Goal: Find specific page/section: Find specific page/section

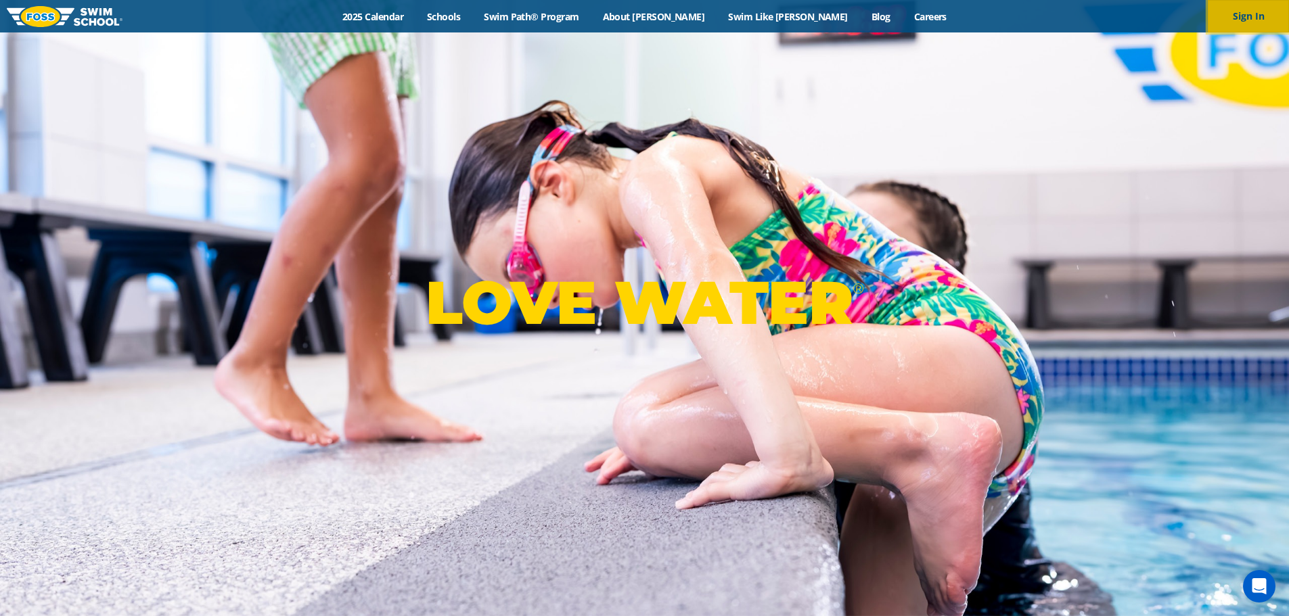
click at [1243, 17] on button "Sign In" at bounding box center [1248, 16] width 81 height 32
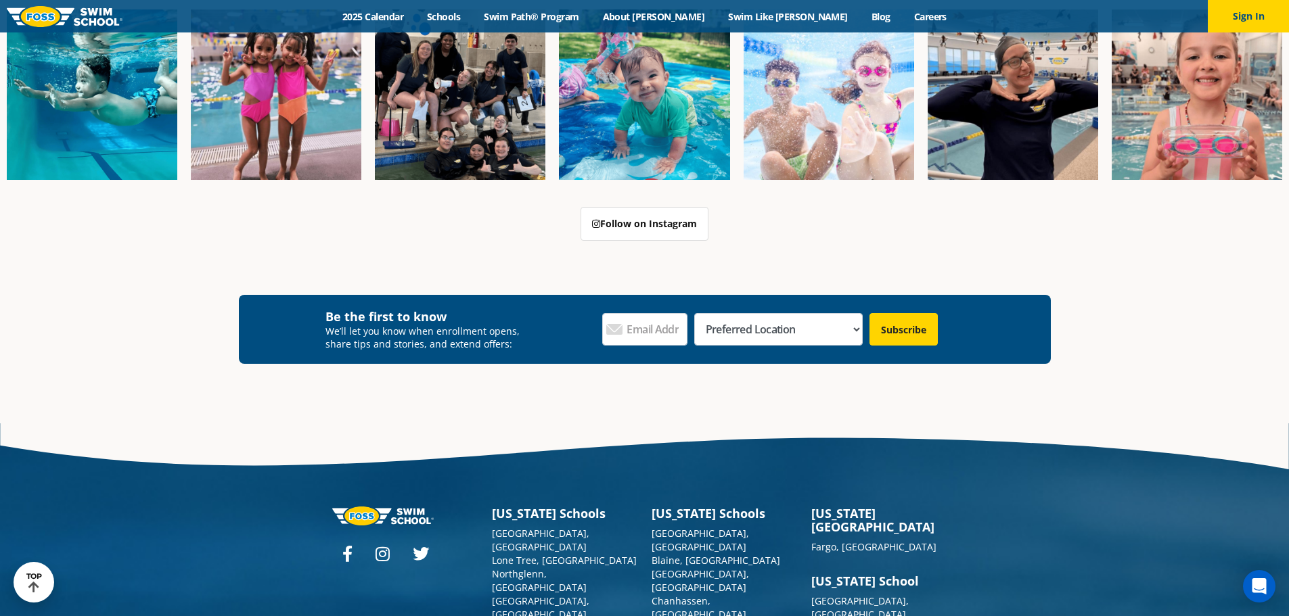
scroll to position [1576, 0]
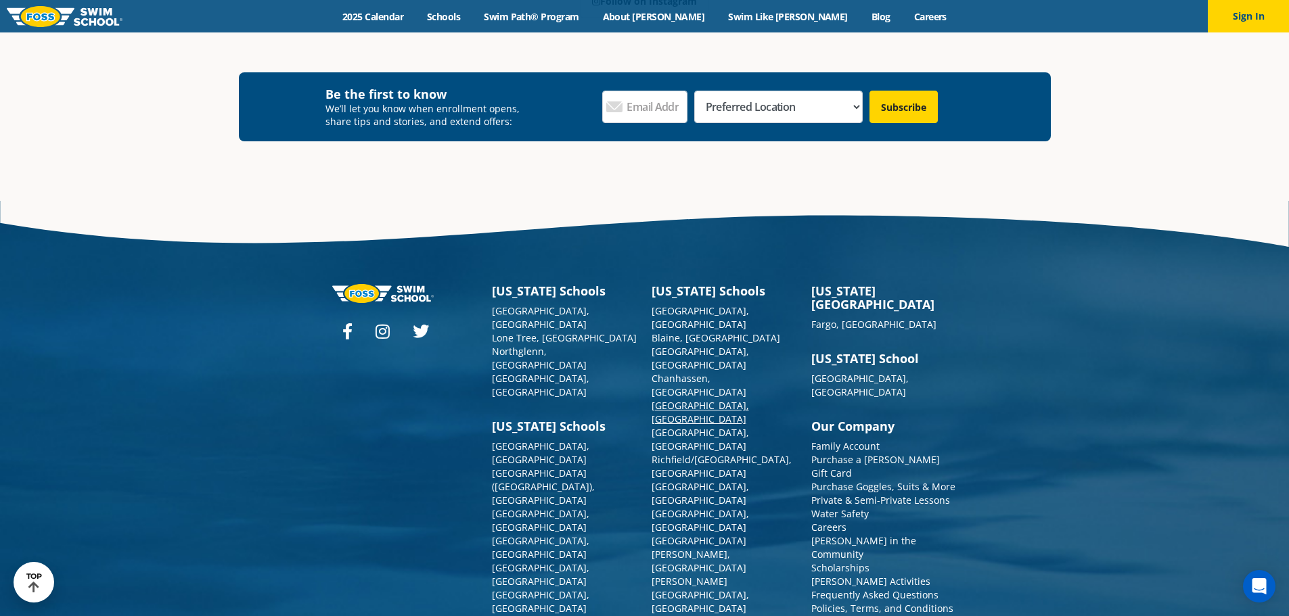
click at [679, 399] on link "[GEOGRAPHIC_DATA], [GEOGRAPHIC_DATA]" at bounding box center [700, 412] width 97 height 26
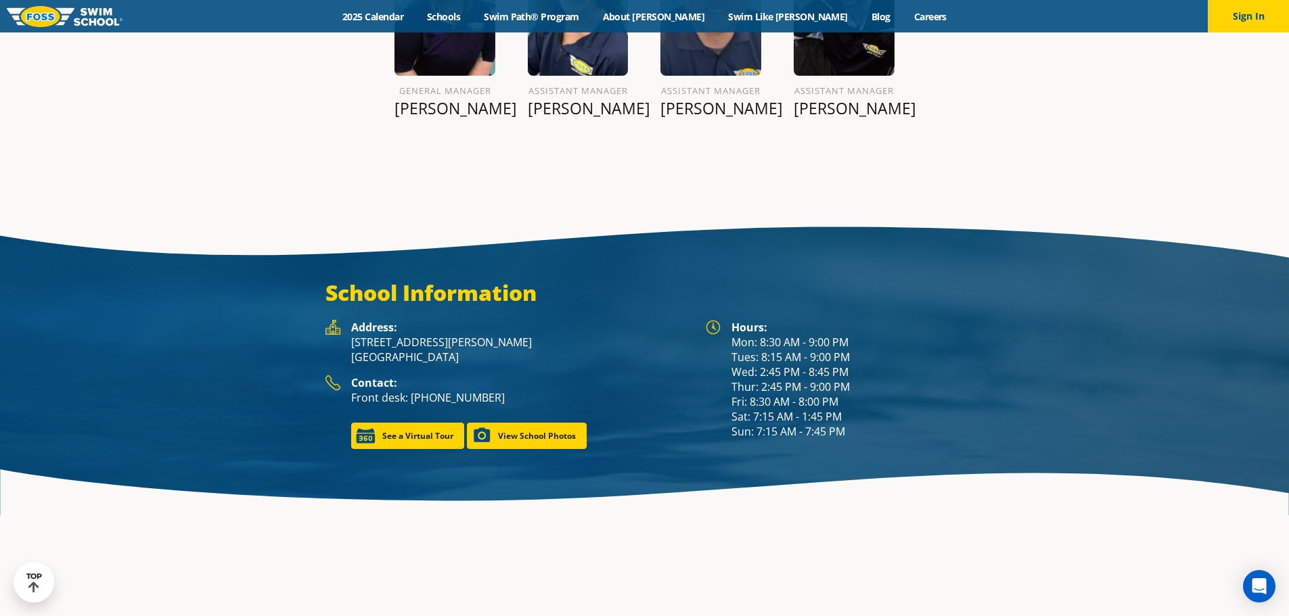
scroll to position [1894, 0]
